Goal: Task Accomplishment & Management: Manage account settings

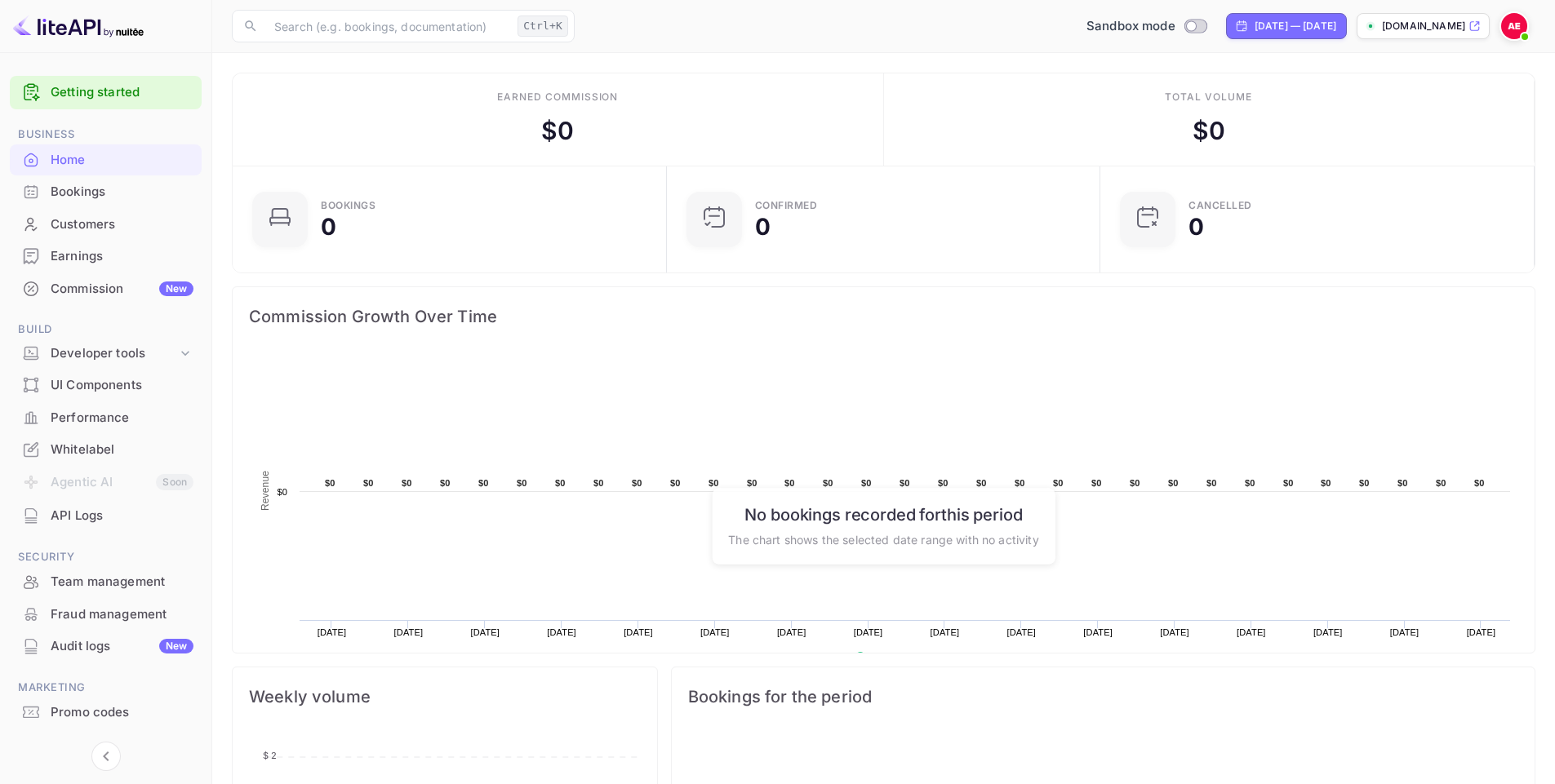
scroll to position [253, 412]
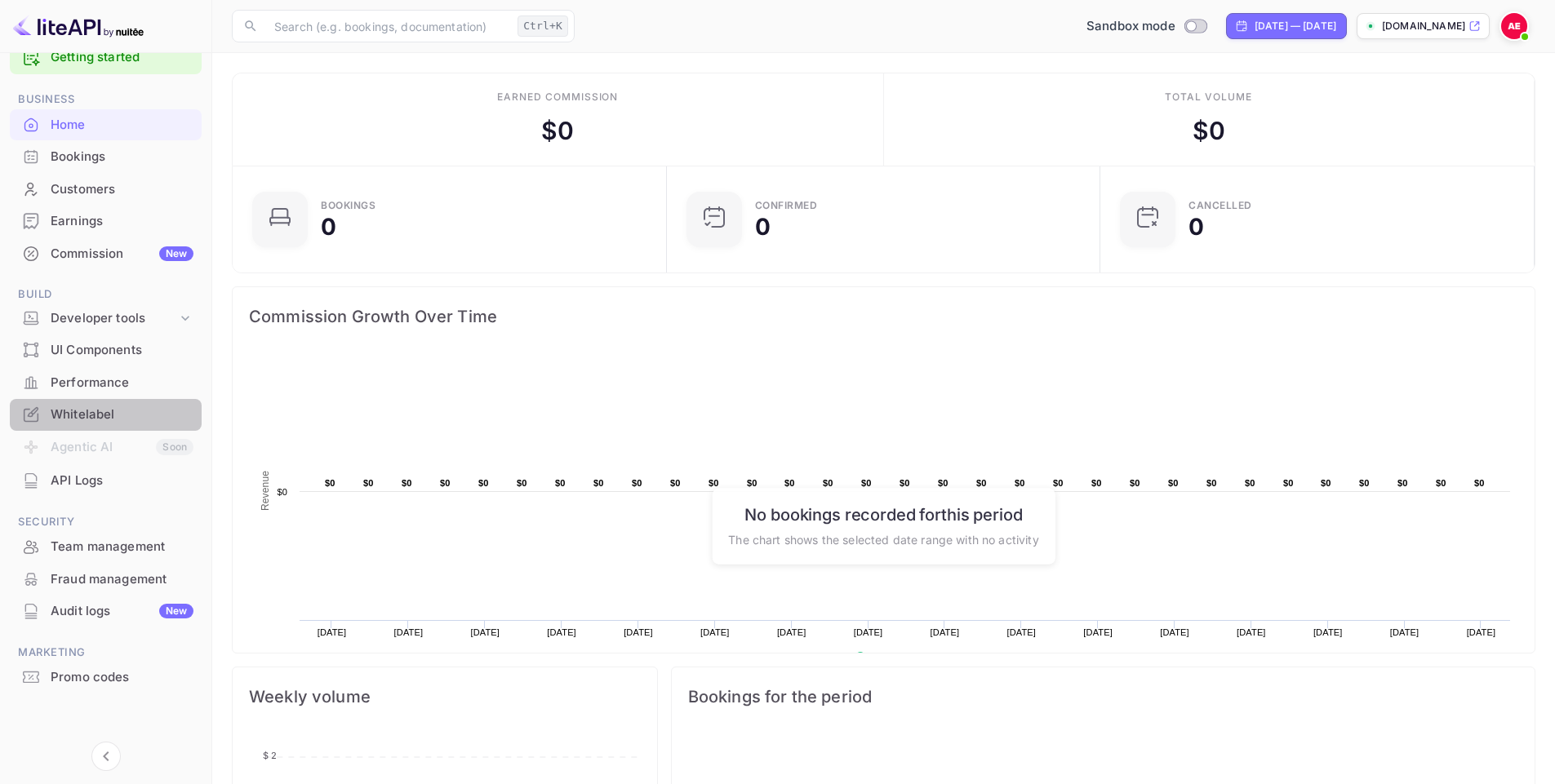
click at [74, 413] on div "Whitelabel" at bounding box center [122, 415] width 143 height 19
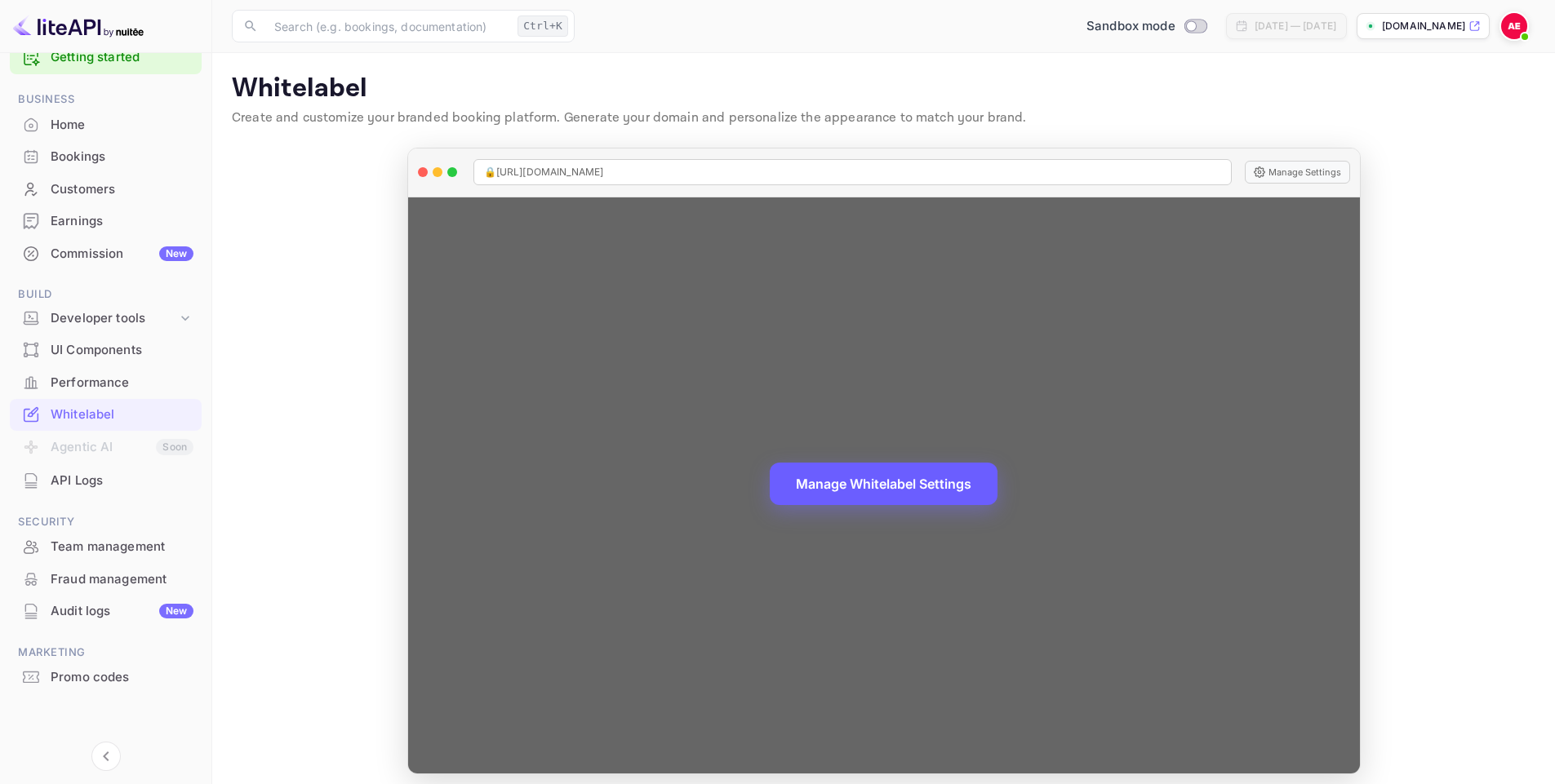
click at [850, 464] on button "Manage Whitelabel Settings" at bounding box center [883, 484] width 228 height 43
click at [822, 476] on button "Manage Whitelabel Settings" at bounding box center [883, 484] width 228 height 43
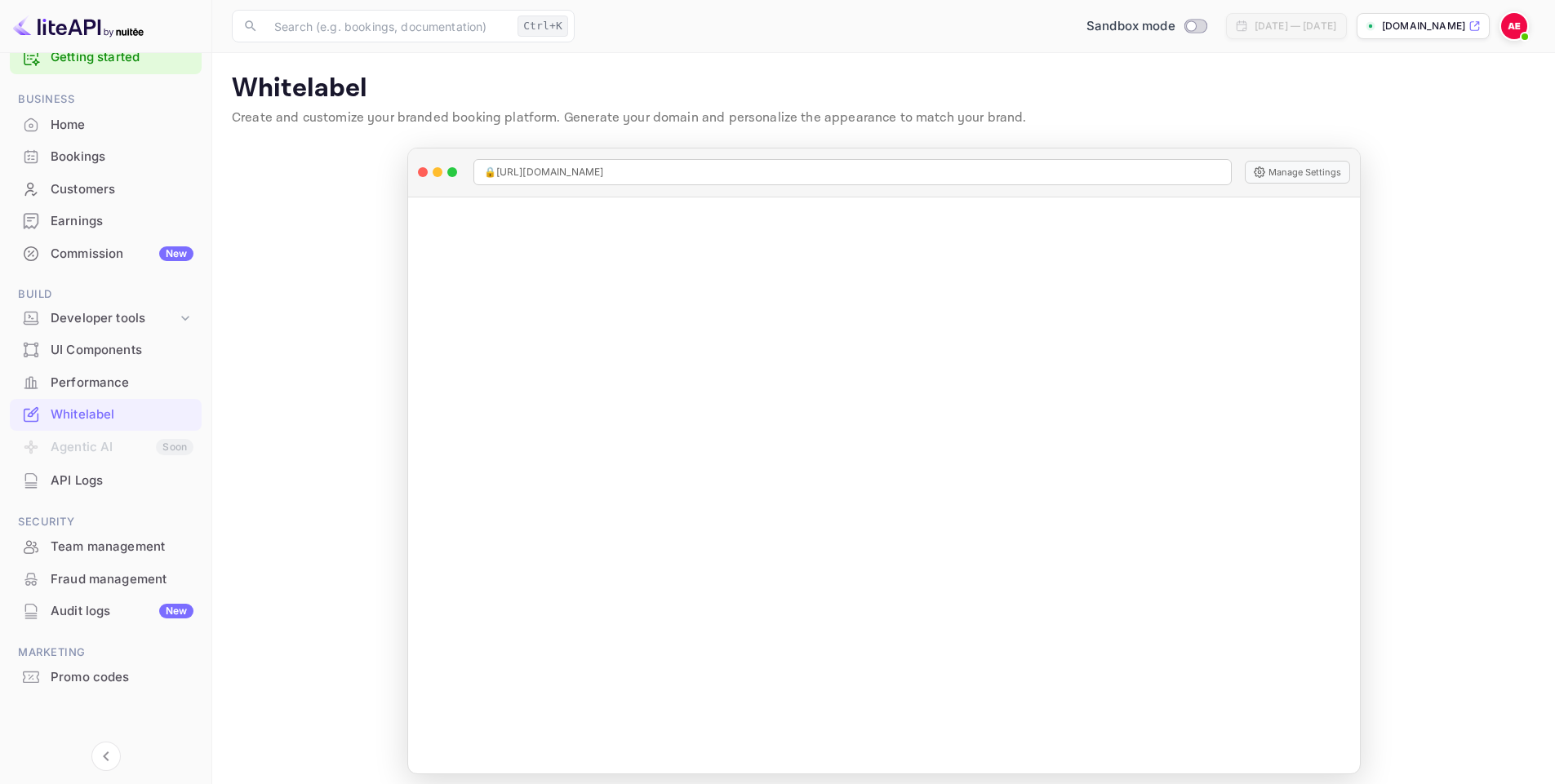
click at [1516, 22] on img at bounding box center [1515, 26] width 26 height 26
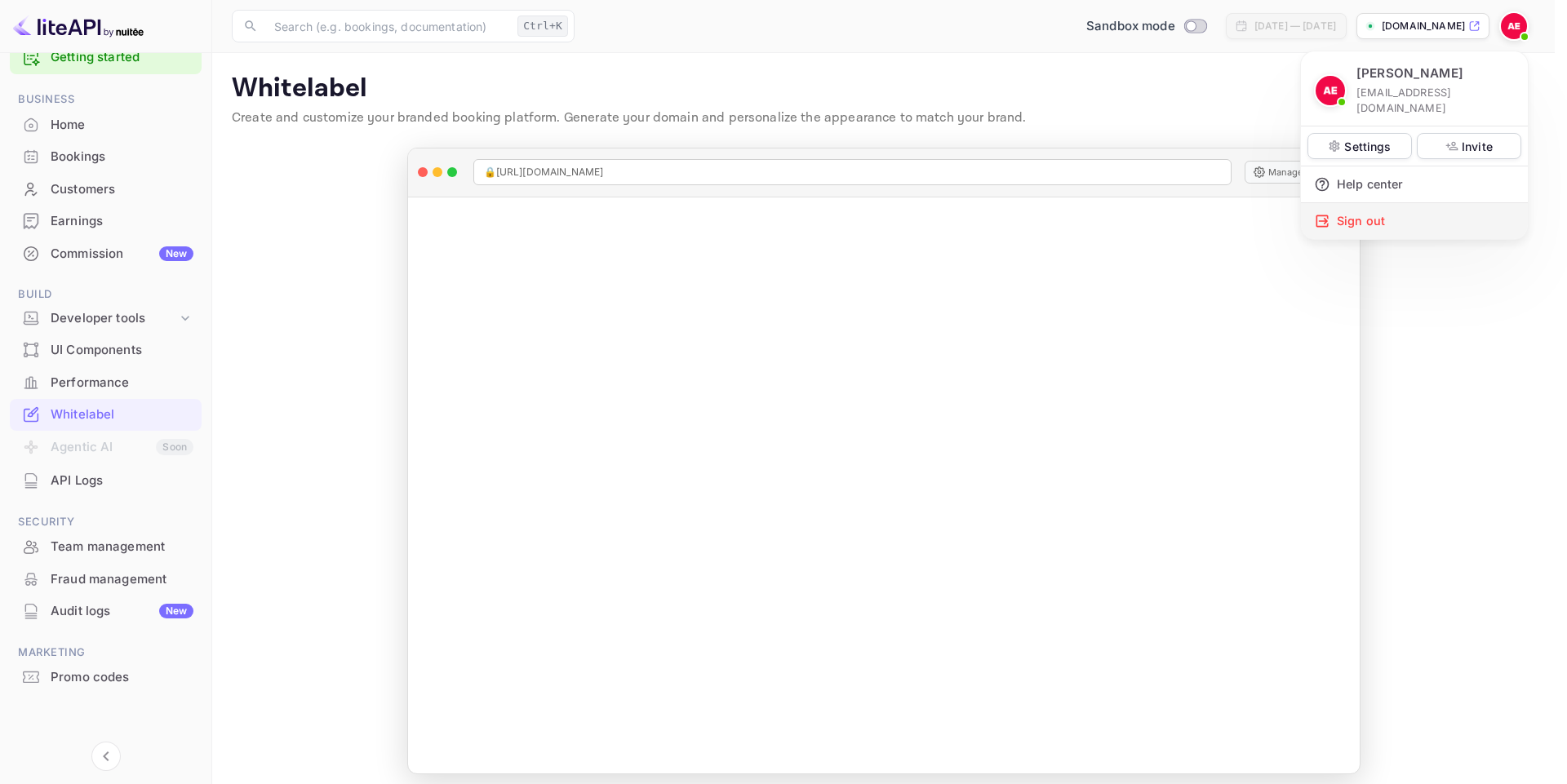
click at [1375, 203] on div "Sign out" at bounding box center [1415, 221] width 227 height 36
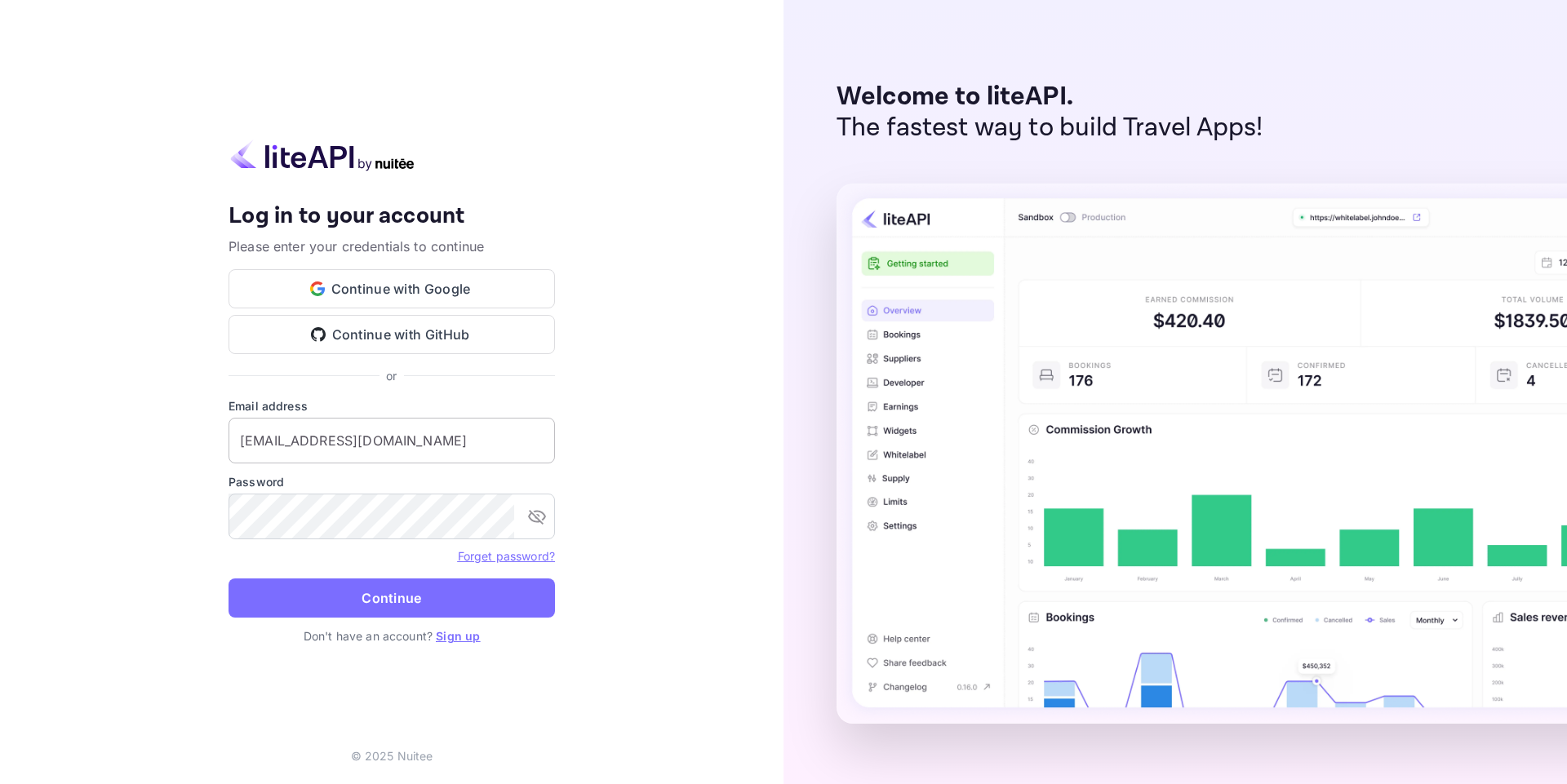
click at [370, 453] on input "[EMAIL_ADDRESS][DOMAIN_NAME]" at bounding box center [392, 441] width 327 height 46
type input "[EMAIL_ADDRESS][DOMAIN_NAME]"
click at [355, 600] on button "Continue" at bounding box center [392, 598] width 327 height 39
